Goal: Transaction & Acquisition: Purchase product/service

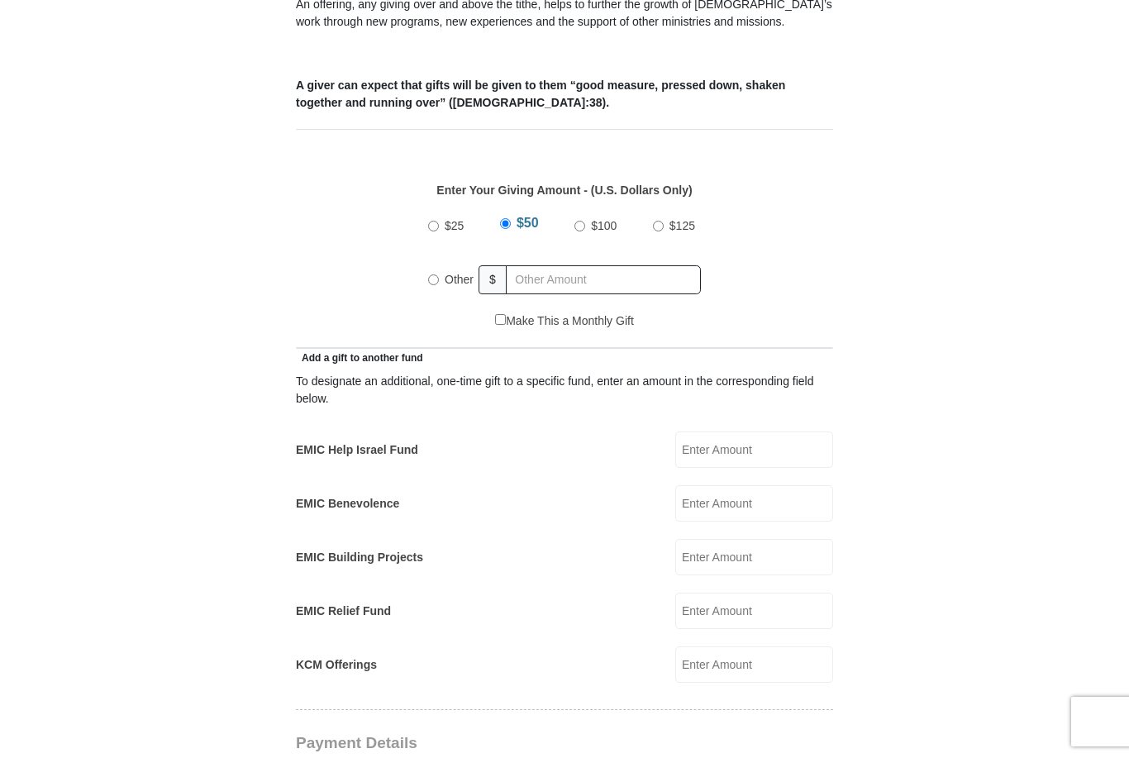
scroll to position [667, 0]
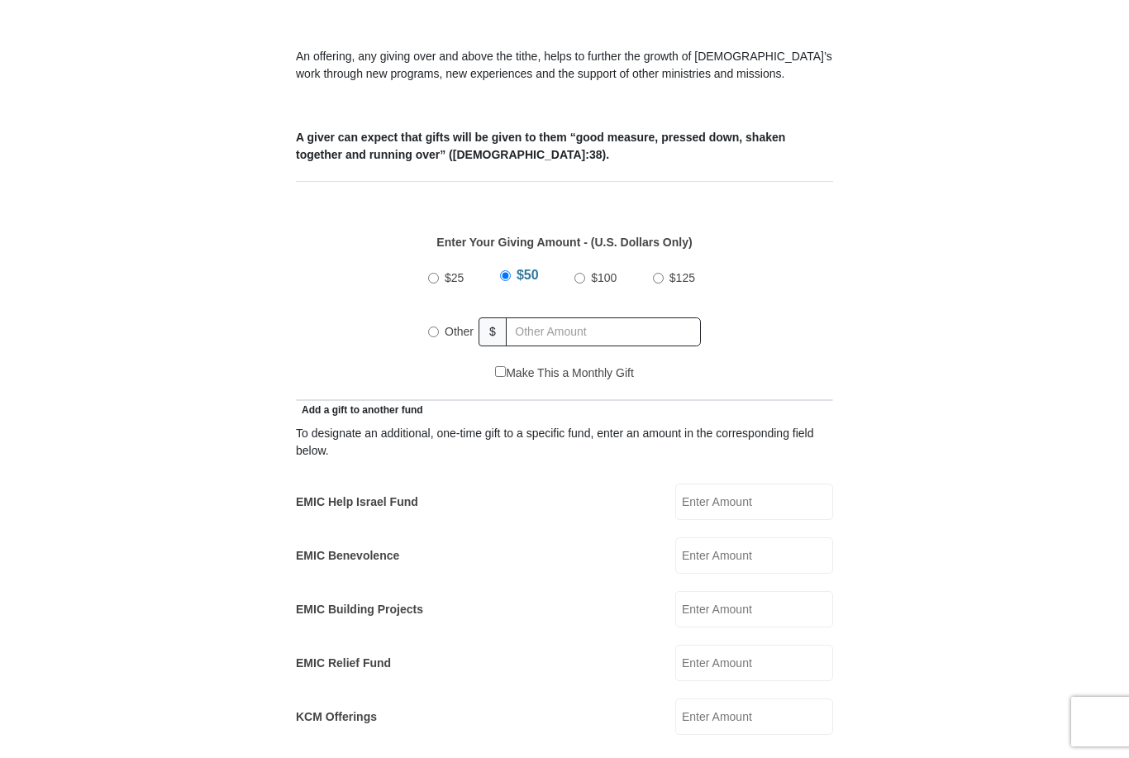
click at [747, 496] on input "EMIC Help Israel Fund" at bounding box center [754, 502] width 158 height 36
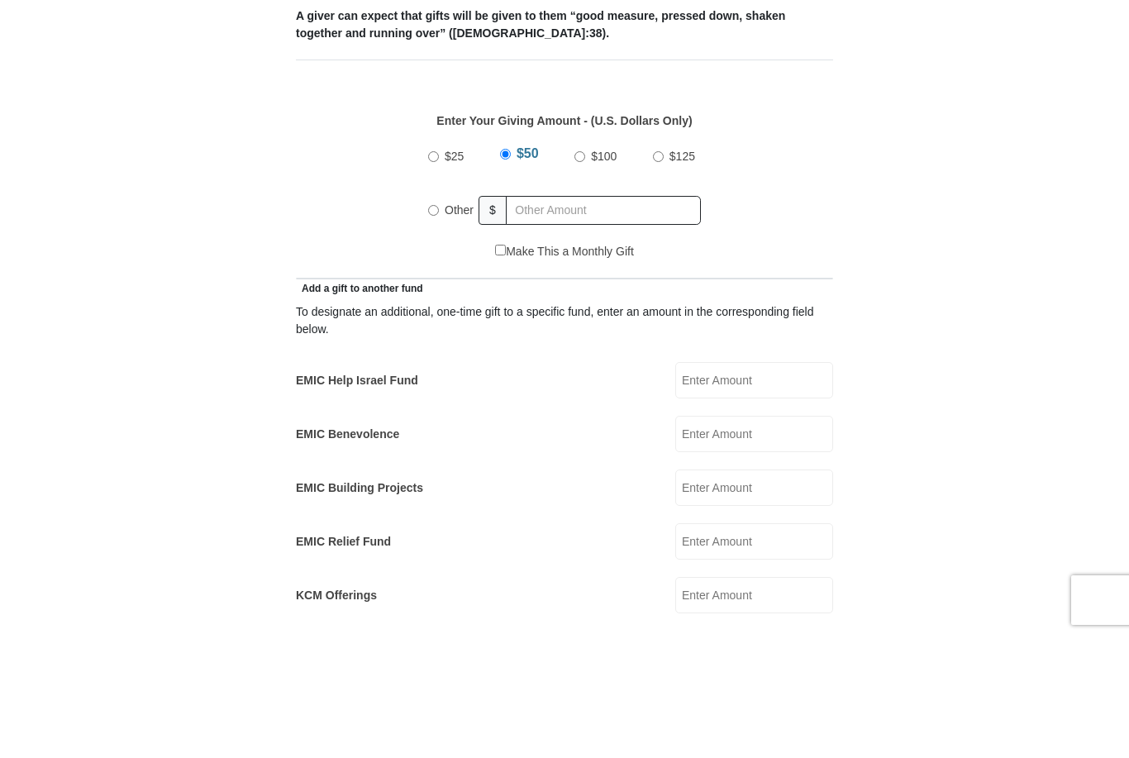
click at [436, 327] on input "Other" at bounding box center [433, 332] width 11 height 11
radio input "true"
click at [743, 484] on input "EMIC Help Israel Fund" at bounding box center [754, 502] width 158 height 36
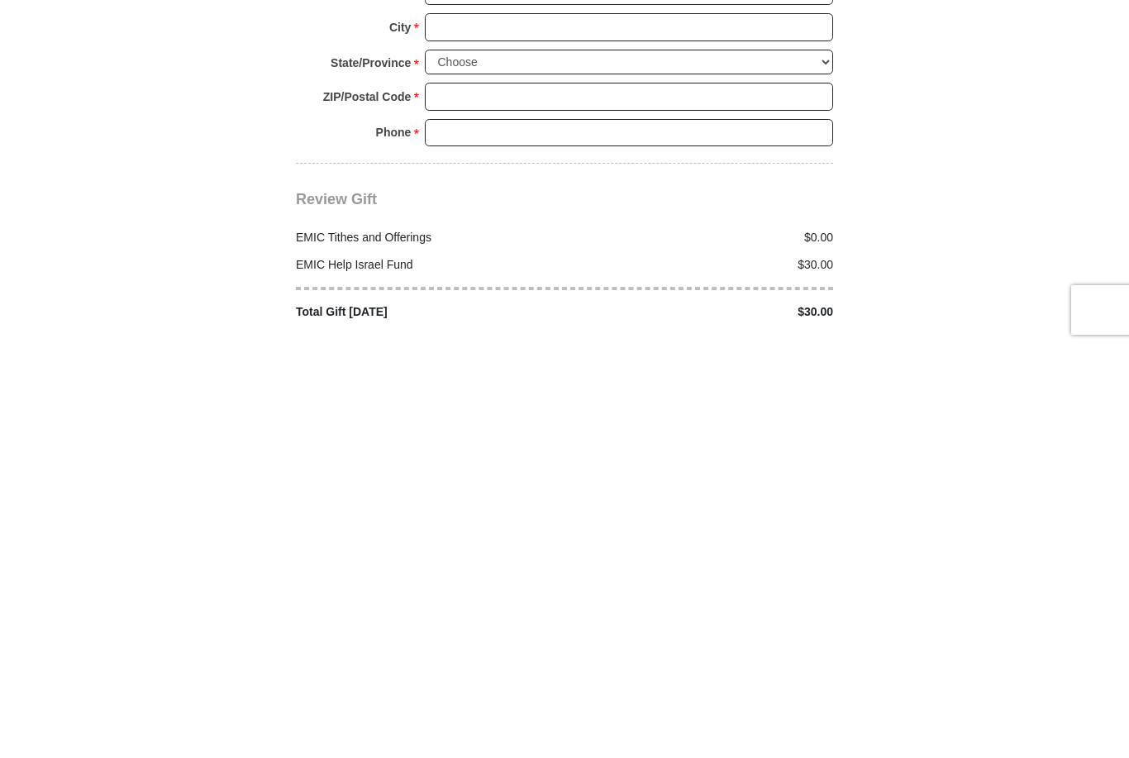
scroll to position [1668, 0]
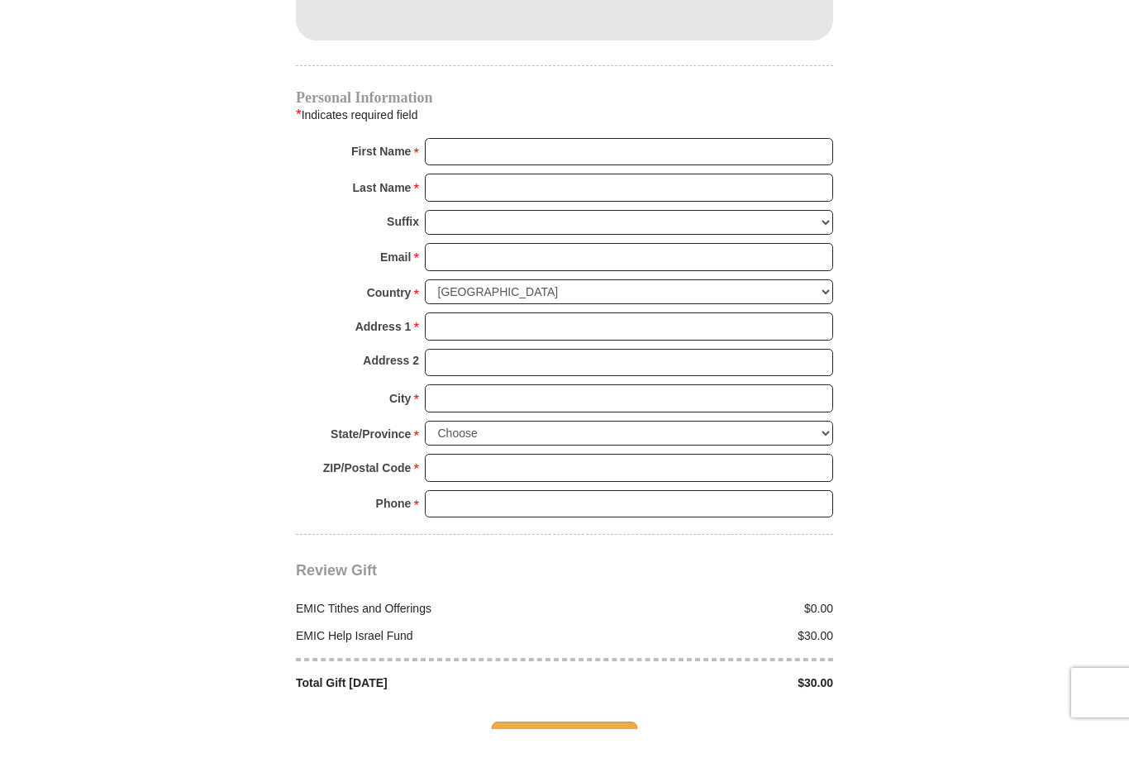
type input "30"
click at [453, 167] on input "First Name *" at bounding box center [629, 181] width 408 height 28
type input "[PERSON_NAME] and [PERSON_NAME]"
click at [459, 272] on input "Email *" at bounding box center [629, 286] width 408 height 28
type input "[EMAIL_ADDRESS][DOMAIN_NAME]"
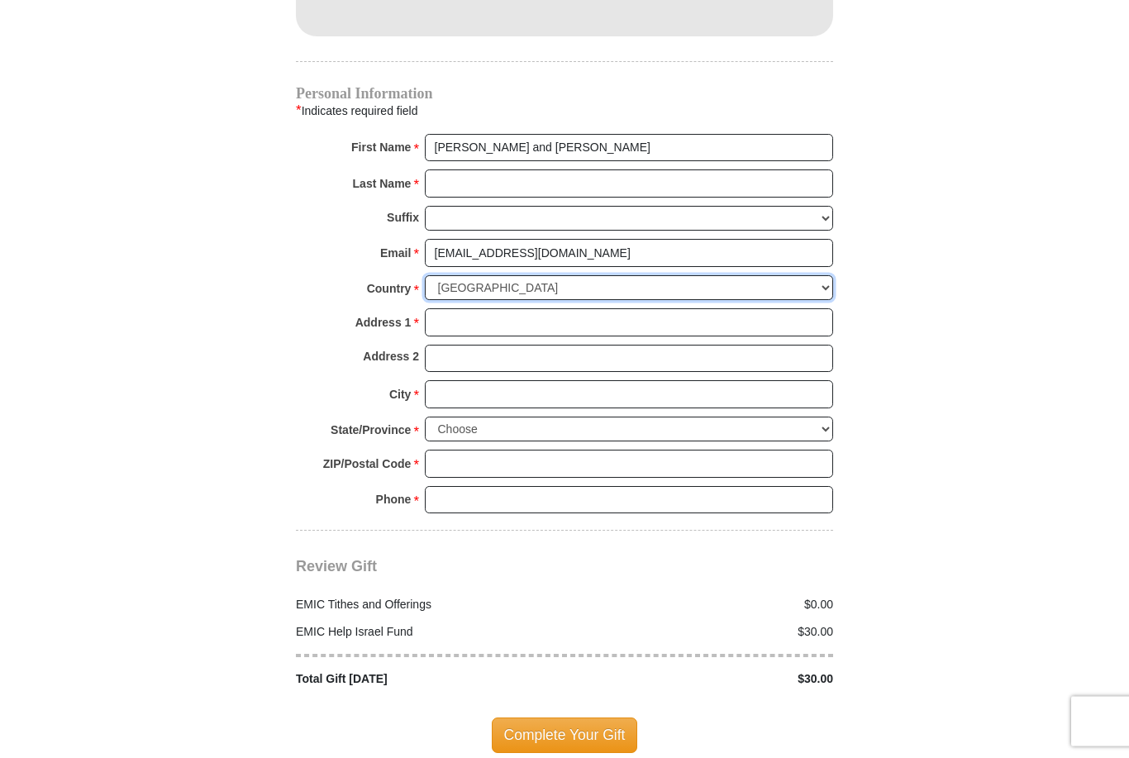
click at [802, 276] on select "[GEOGRAPHIC_DATA] [GEOGRAPHIC_DATA] [GEOGRAPHIC_DATA] [GEOGRAPHIC_DATA] [GEOGRA…" at bounding box center [629, 289] width 408 height 26
select select "GB"
click at [455, 308] on input "Address 1 *" at bounding box center [629, 322] width 408 height 28
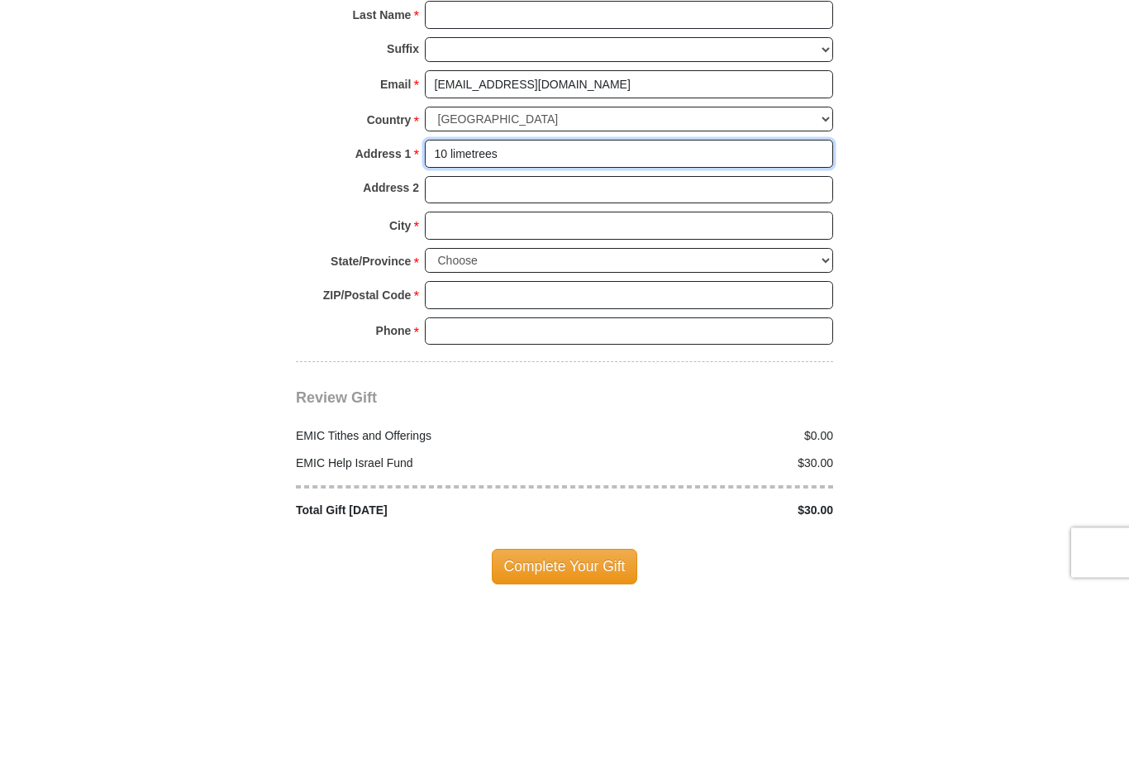
type input "10 limetrees"
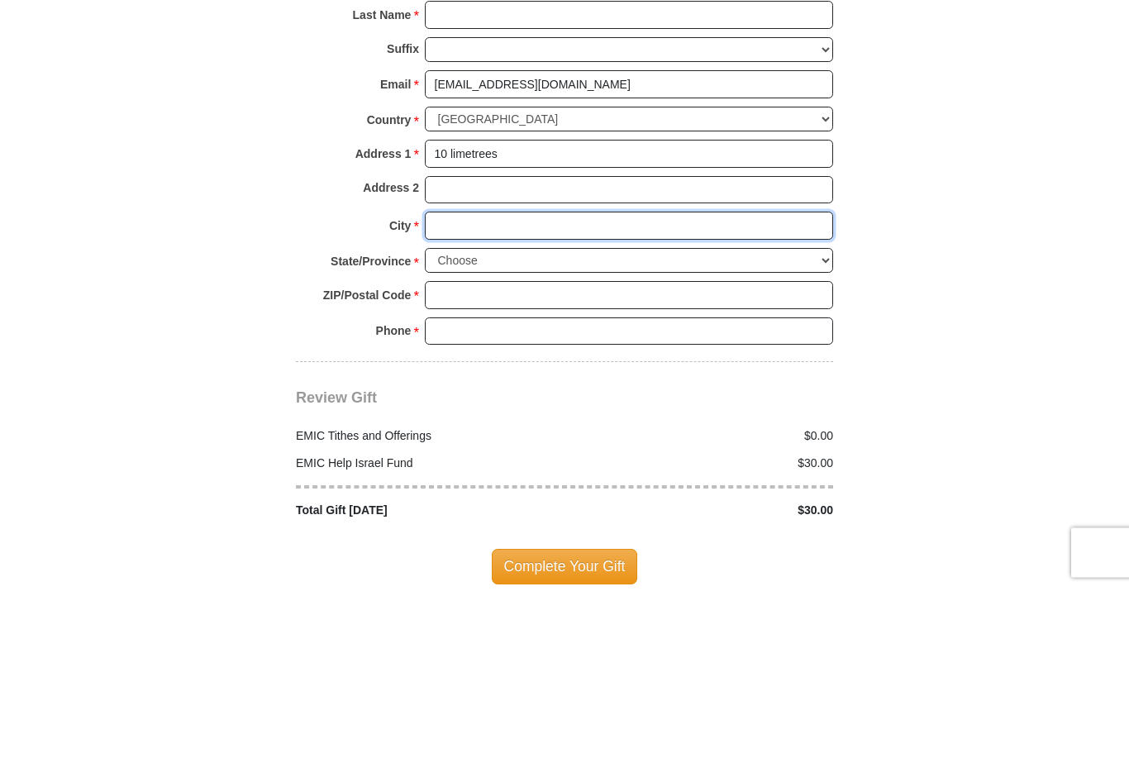
click at [452, 381] on input "City *" at bounding box center [629, 395] width 408 height 28
type input "Ballynahinch [GEOGRAPHIC_DATA]"
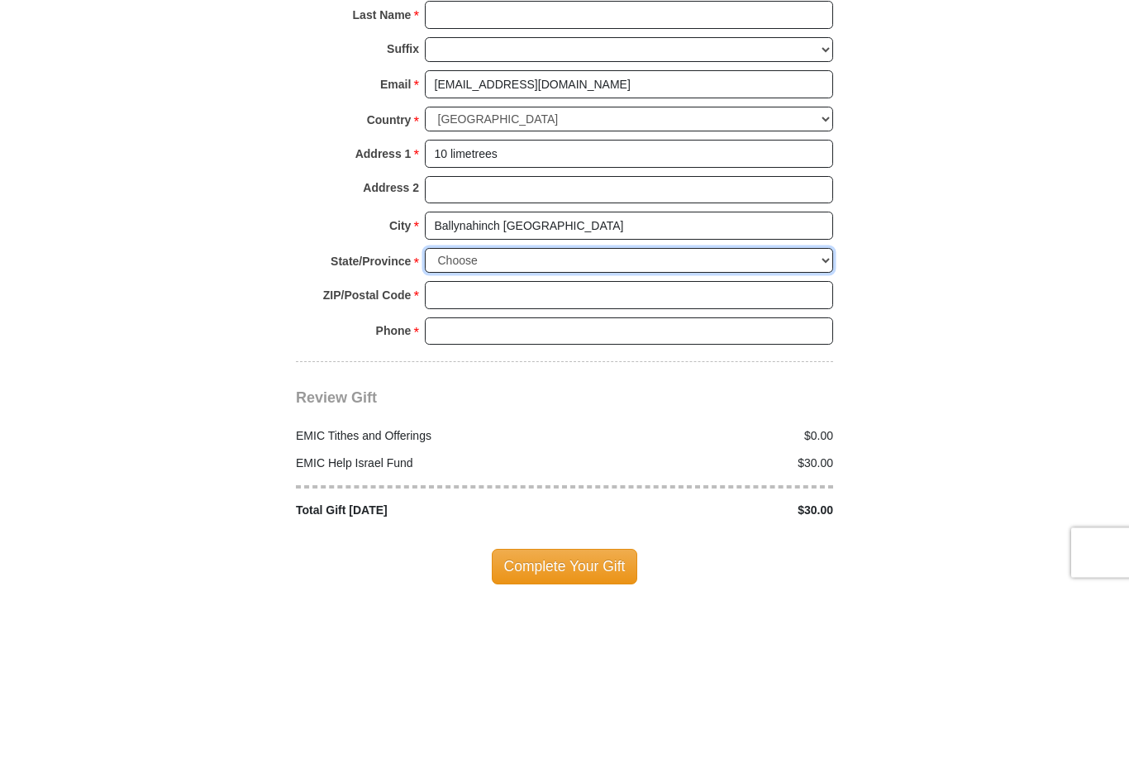
click at [817, 418] on select "Choose Antrim [GEOGRAPHIC_DATA] [GEOGRAPHIC_DATA] [GEOGRAPHIC_DATA] [GEOGRAPHIC…" at bounding box center [629, 431] width 408 height 26
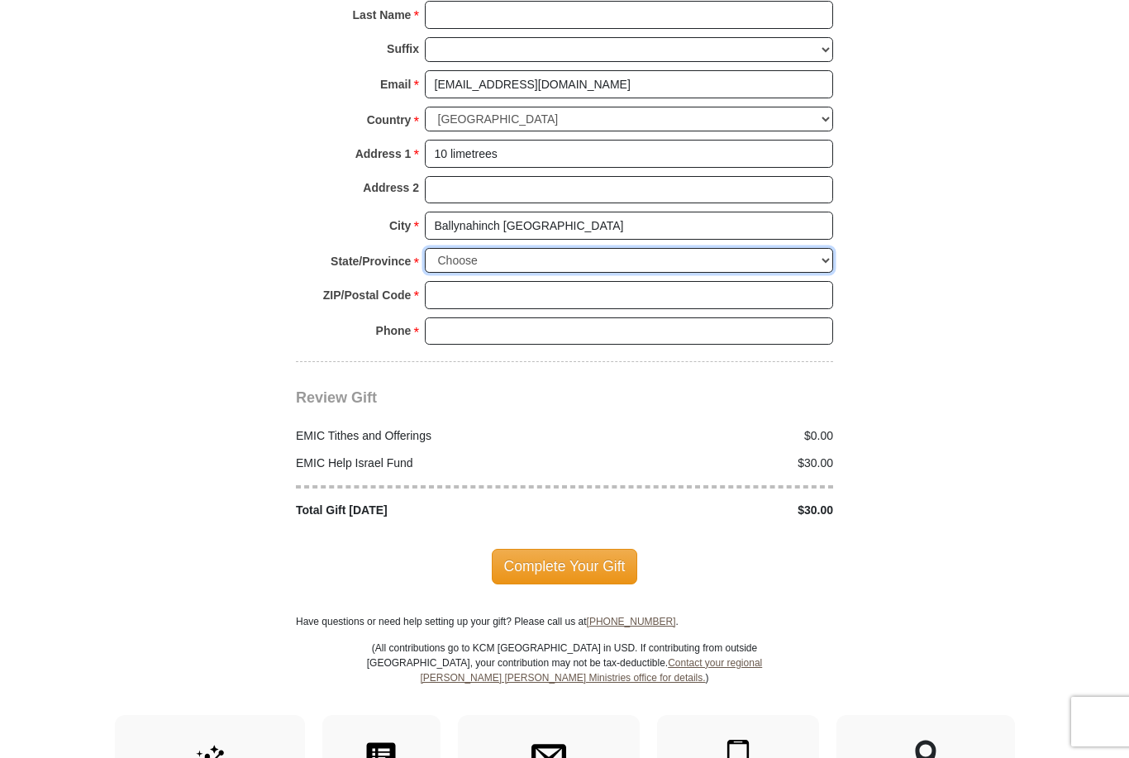
select select "DOW"
click at [451, 281] on input "ZIP/Postal Code *" at bounding box center [629, 295] width 408 height 28
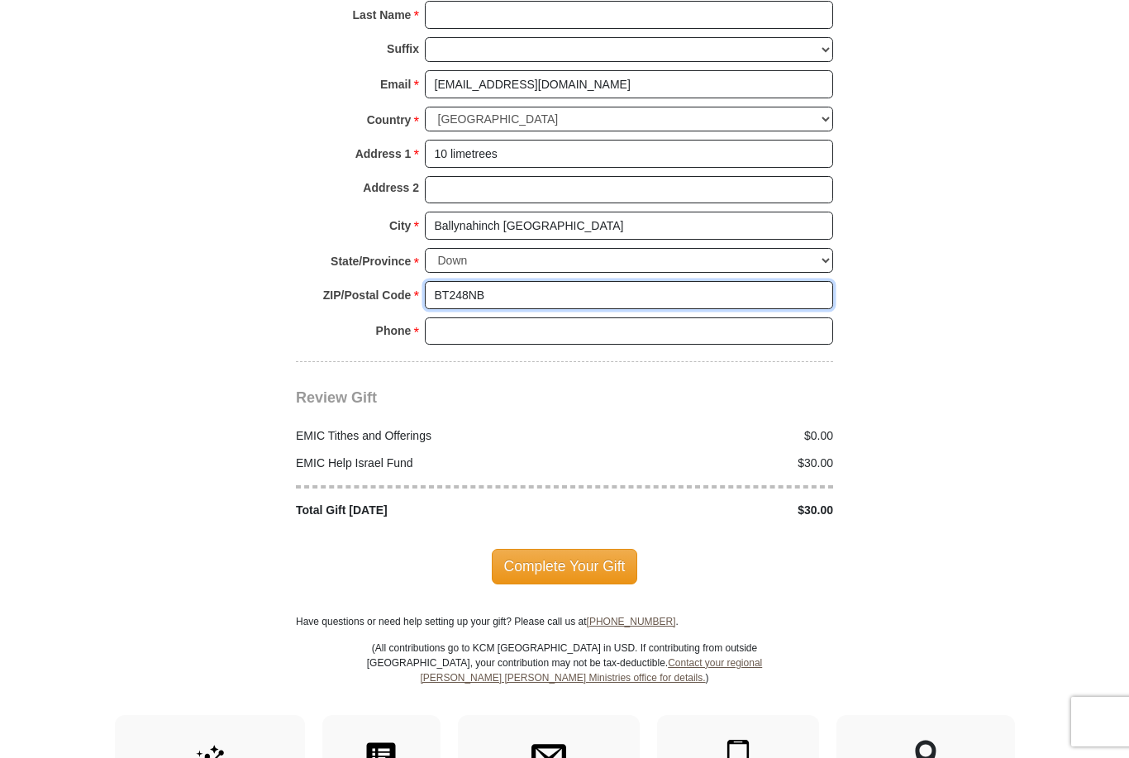
type input "BT248NB"
click at [456, 317] on input "Phone * *" at bounding box center [629, 331] width 408 height 28
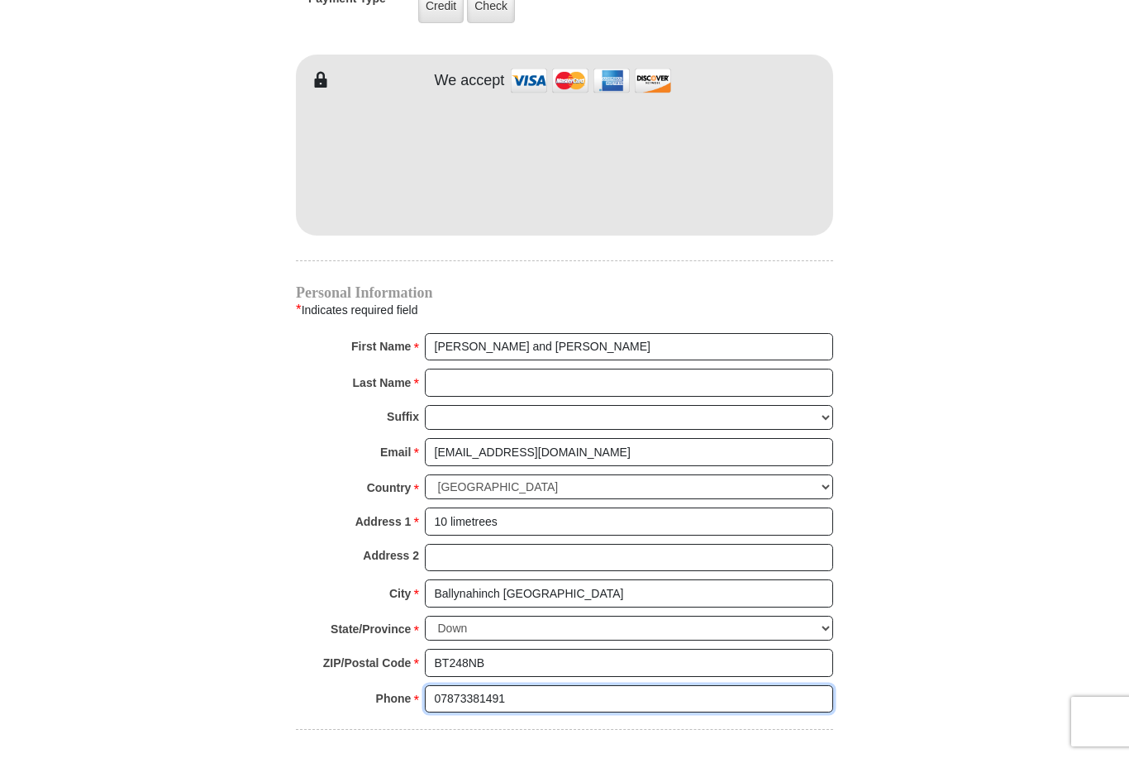
scroll to position [1491, 0]
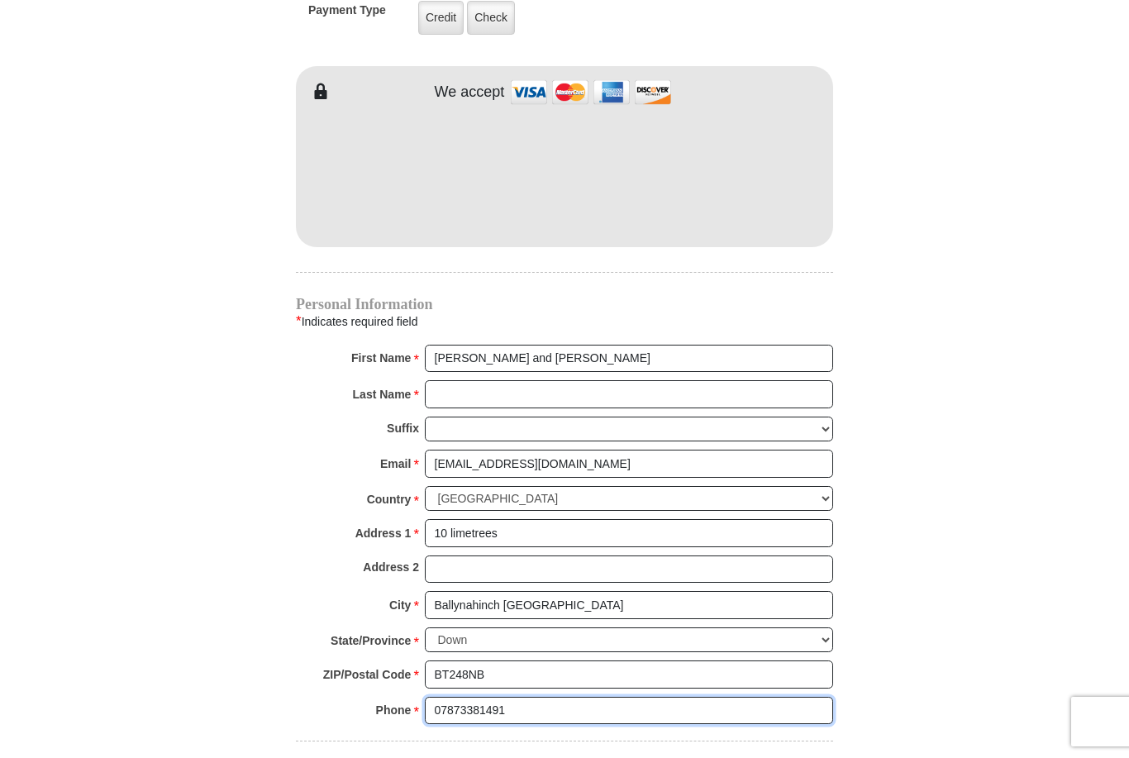
type input "07873381491"
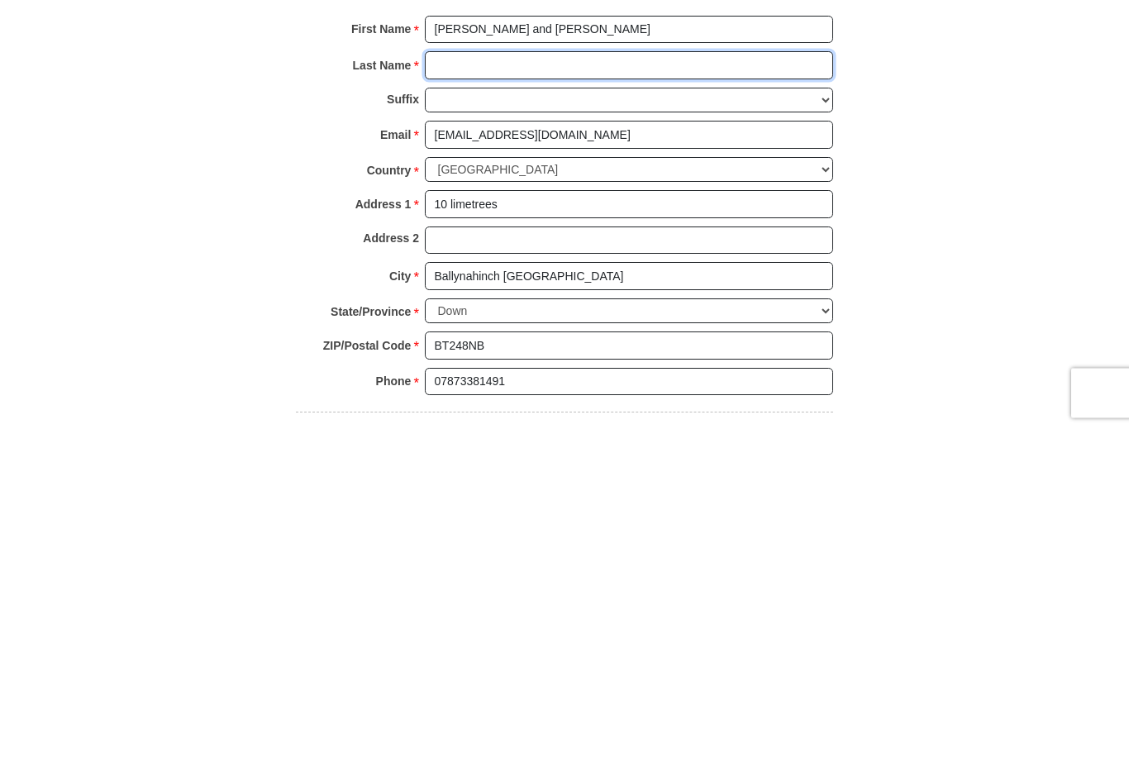
click at [454, 380] on input "Last Name *" at bounding box center [629, 394] width 408 height 28
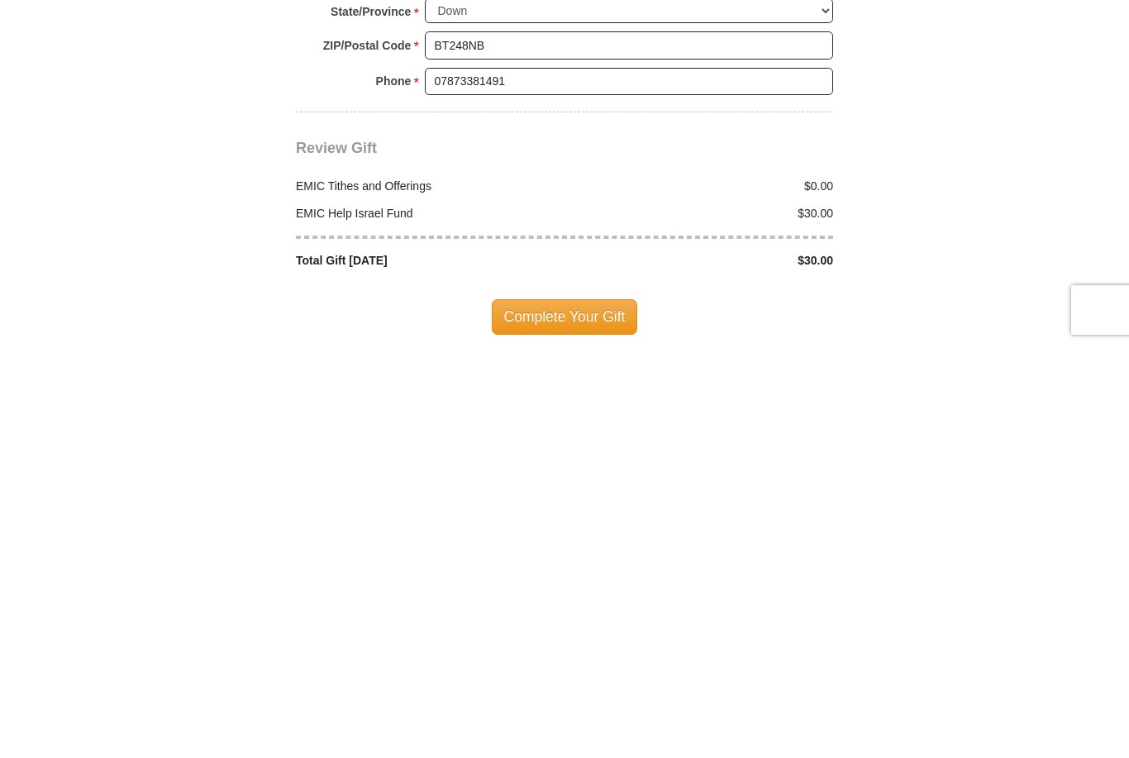
scroll to position [1725, 0]
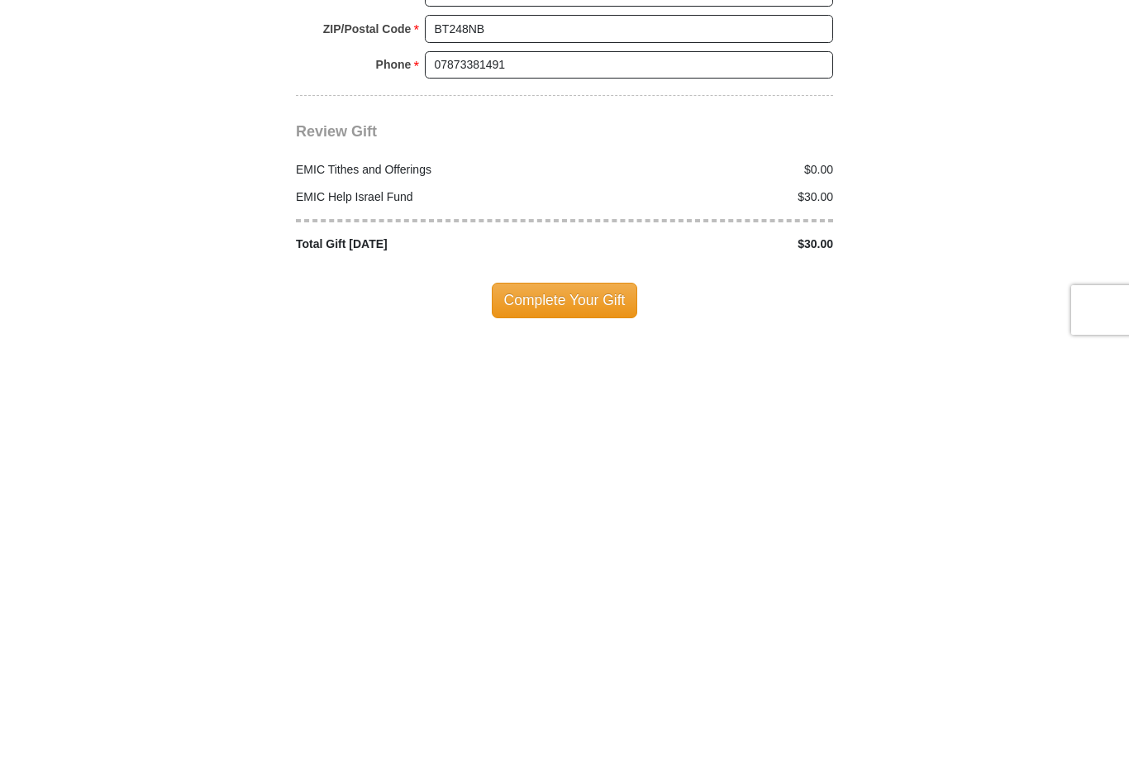
type input "[PERSON_NAME]"
click at [570, 694] on span "Complete Your Gift" at bounding box center [565, 711] width 146 height 35
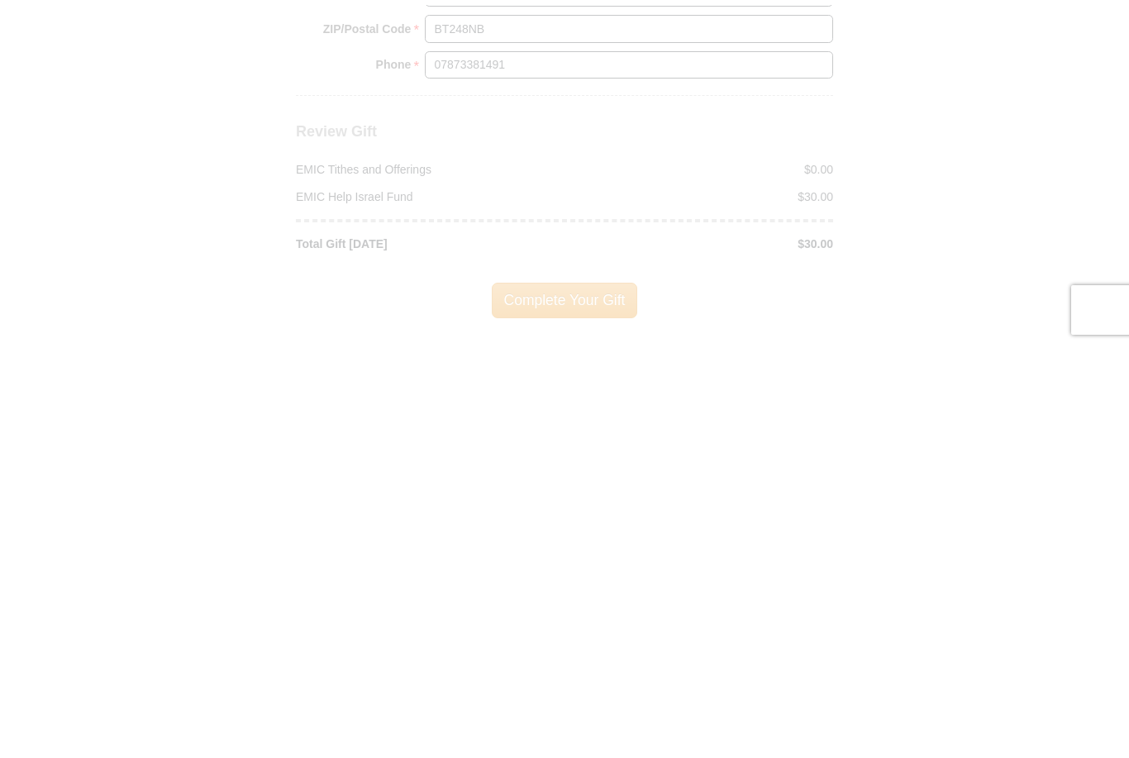
scroll to position [2137, 0]
